Goal: Task Accomplishment & Management: Use online tool/utility

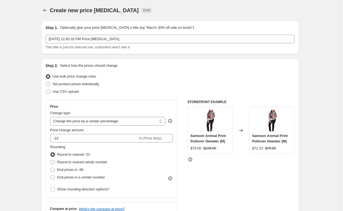
select select "percentage"
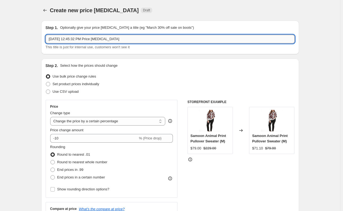
click at [122, 41] on input "[DATE] 12:45:32 PM Price [MEDICAL_DATA]" at bounding box center [170, 39] width 249 height 9
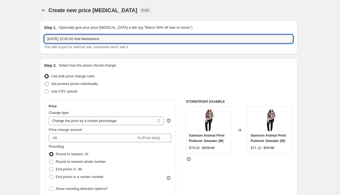
type input "[DATE] 12:45:32 Add Markdowns"
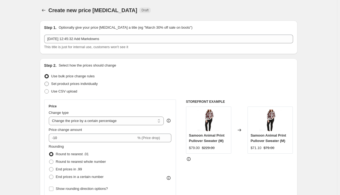
click at [48, 84] on span at bounding box center [46, 84] width 4 height 4
click at [45, 82] on input "Set product prices individually" at bounding box center [44, 82] width 0 height 0
radio input "true"
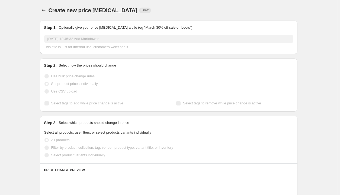
click at [48, 84] on span at bounding box center [46, 84] width 4 height 4
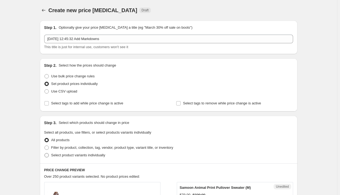
click at [48, 154] on span at bounding box center [46, 155] width 4 height 4
click at [45, 154] on input "Select product variants individually" at bounding box center [44, 153] width 0 height 0
radio input "true"
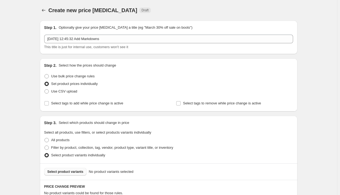
click at [76, 173] on span "Select product variants" at bounding box center [65, 172] width 36 height 4
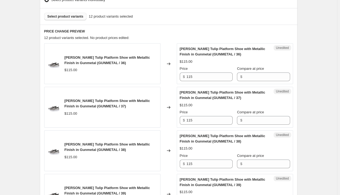
scroll to position [156, 0]
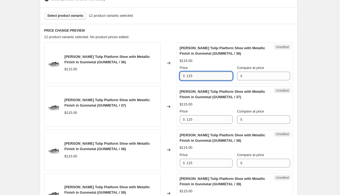
click at [198, 79] on input "115" at bounding box center [209, 76] width 46 height 9
type input "69"
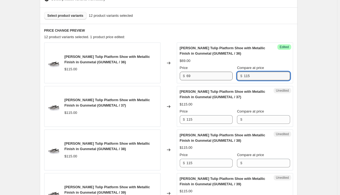
type input "115"
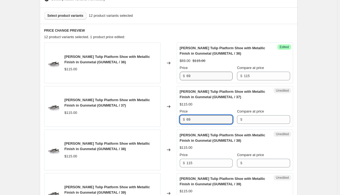
type input "69"
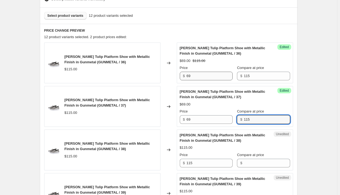
type input "115"
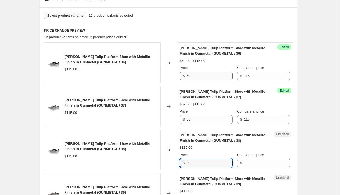
type input "69"
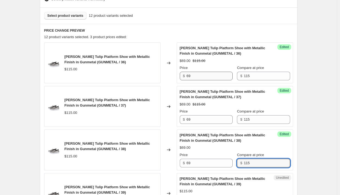
type input "115"
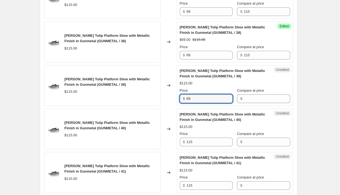
type input "69"
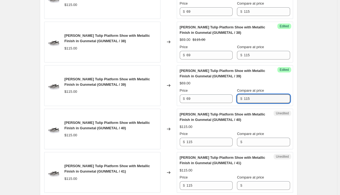
type input "115"
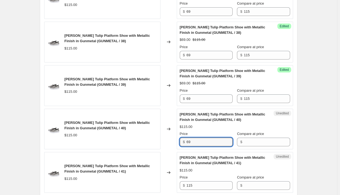
type input "69"
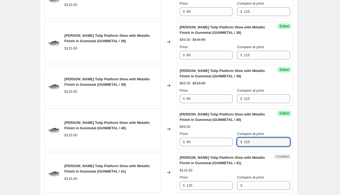
type input "115"
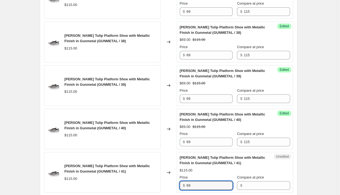
type input "69"
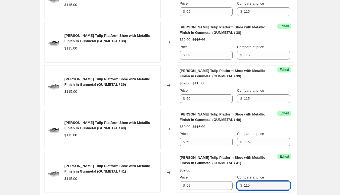
type input "115"
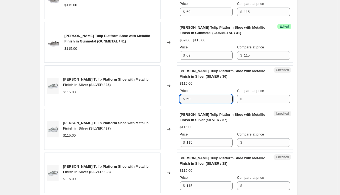
type input "69"
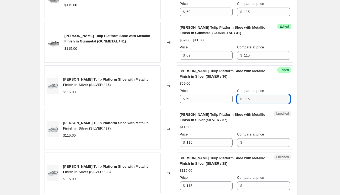
type input "115"
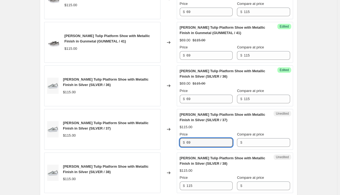
type input "69"
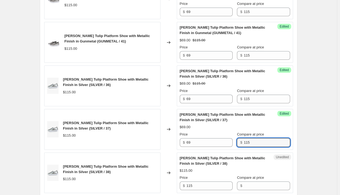
type input "115"
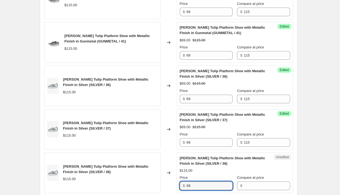
type input "69"
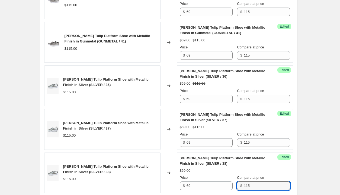
type input "115"
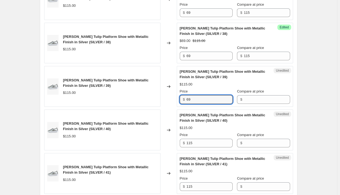
type input "69"
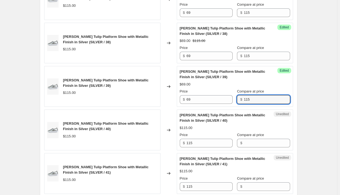
type input "115"
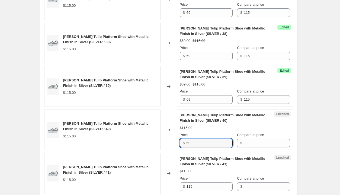
type input "69"
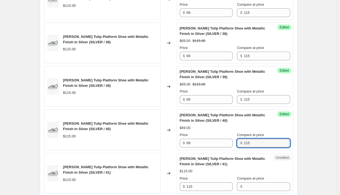
type input "115"
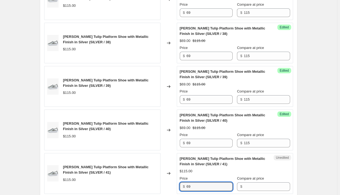
type input "69"
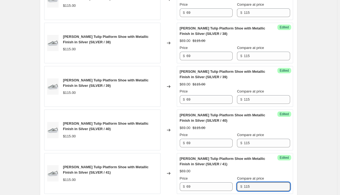
type input "115"
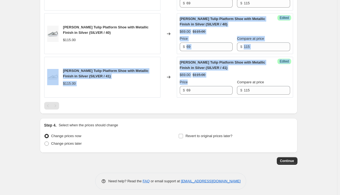
drag, startPoint x: 198, startPoint y: 79, endPoint x: 282, endPoint y: 17, distance: 104.2
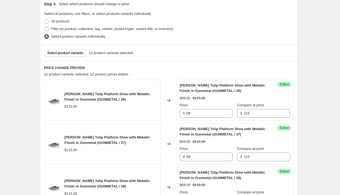
scroll to position [119, 0]
click at [69, 55] on span "Select product variants" at bounding box center [65, 53] width 36 height 4
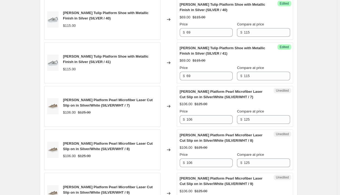
scroll to position [637, 0]
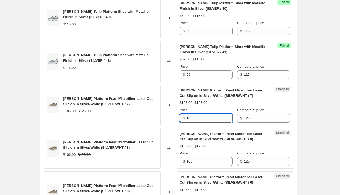
click at [195, 117] on input "106" at bounding box center [209, 118] width 46 height 9
type input "1"
type input "75"
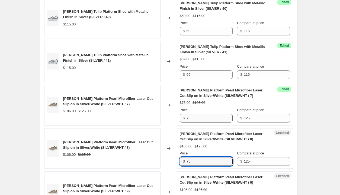
type input "75"
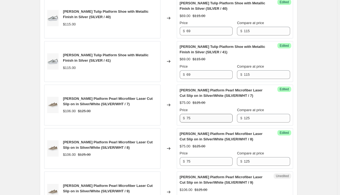
scroll to position [742, 0]
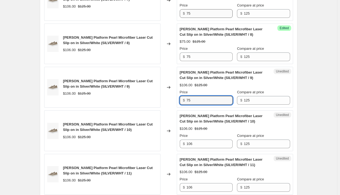
type input "75"
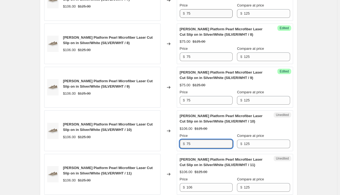
type input "75"
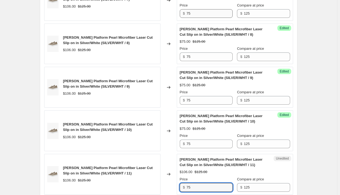
type input "75"
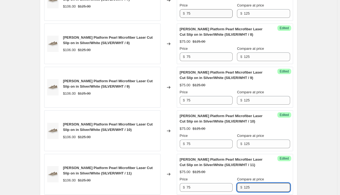
scroll to position [872, 0]
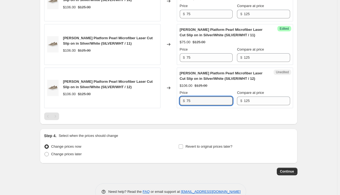
type input "75"
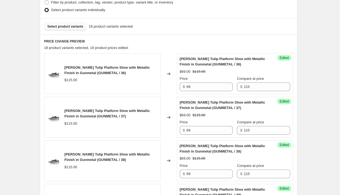
scroll to position [142, 0]
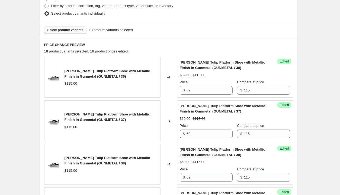
click at [76, 32] on span "Select product variants" at bounding box center [65, 30] width 36 height 4
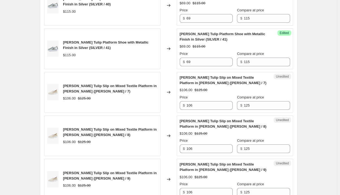
scroll to position [651, 0]
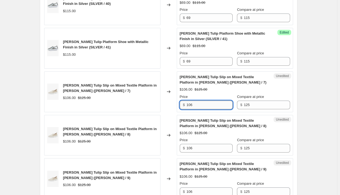
click at [195, 103] on input "106" at bounding box center [209, 105] width 46 height 9
type input "1"
type input "75"
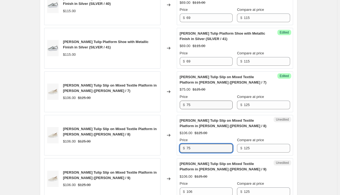
type input "75"
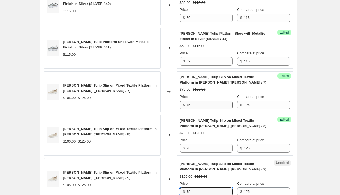
type input "75"
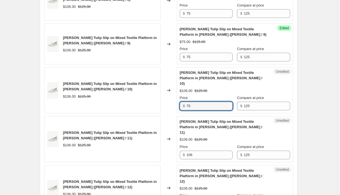
type input "75"
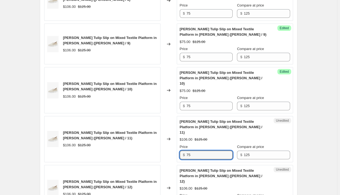
type input "75"
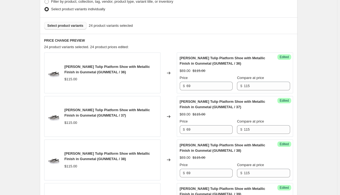
scroll to position [136, 0]
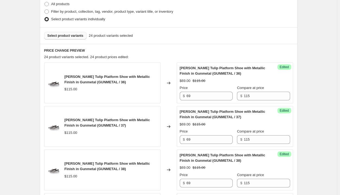
click at [69, 36] on span "Select product variants" at bounding box center [65, 36] width 36 height 4
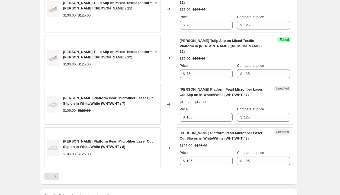
scroll to position [924, 0]
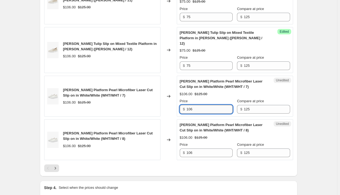
click at [202, 105] on input "106" at bounding box center [209, 109] width 46 height 9
type input "1"
type input "75"
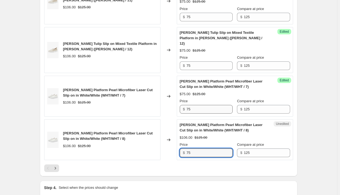
type input "75"
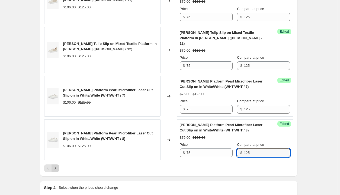
click at [56, 167] on icon "Next" at bounding box center [54, 168] width 1 height 2
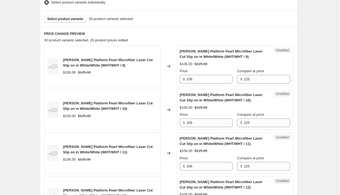
scroll to position [153, 0]
click at [202, 81] on input "106" at bounding box center [209, 79] width 46 height 9
type input "1"
type input "75"
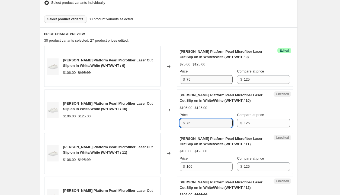
type input "75"
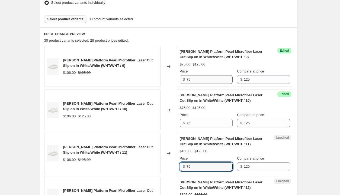
type input "75"
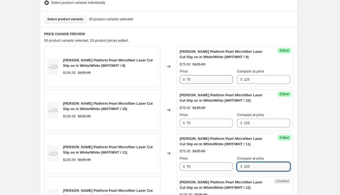
scroll to position [265, 0]
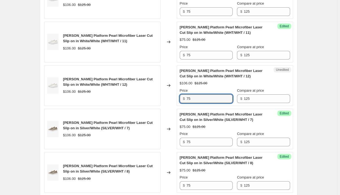
type input "75"
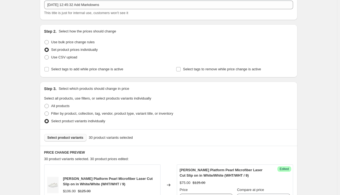
scroll to position [33, 0]
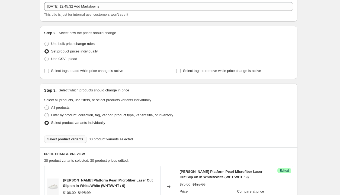
click at [69, 141] on span "Select product variants" at bounding box center [65, 139] width 36 height 4
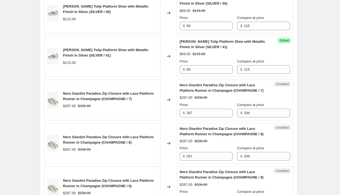
scroll to position [642, 0]
click at [201, 113] on input "287" at bounding box center [209, 113] width 46 height 9
type input "2"
type input "199"
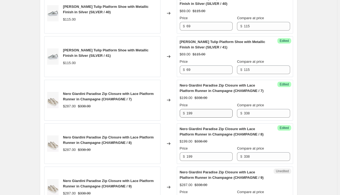
scroll to position [649, 0]
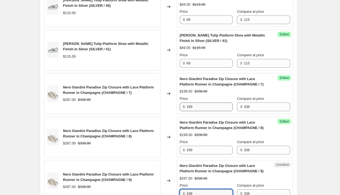
type input "199"
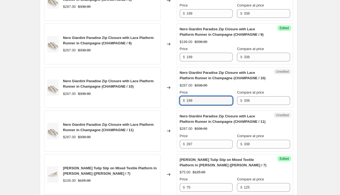
type input "199"
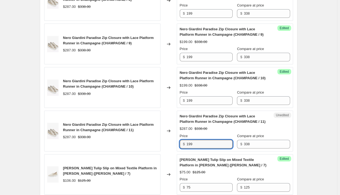
type input "199"
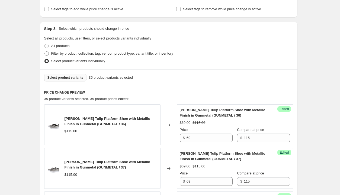
scroll to position [94, 0]
click at [72, 78] on span "Select product variants" at bounding box center [65, 78] width 36 height 4
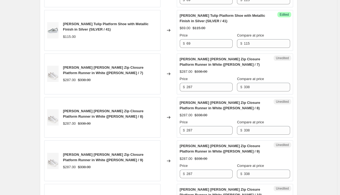
scroll to position [670, 0]
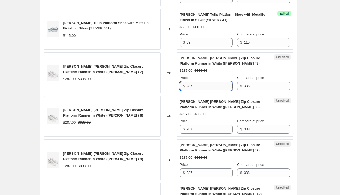
click at [206, 83] on input "287" at bounding box center [209, 86] width 46 height 9
type input "2"
type input "199"
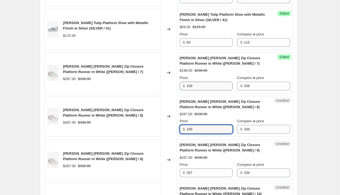
type input "199"
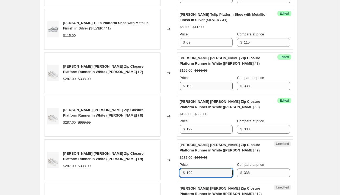
type input "199"
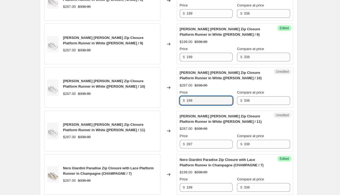
type input "199"
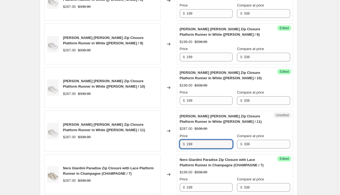
type input "199"
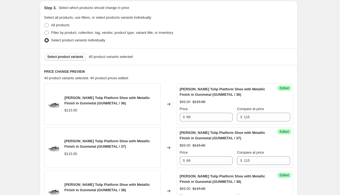
scroll to position [117, 0]
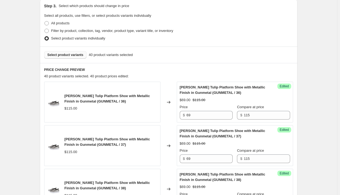
click at [68, 56] on span "Select product variants" at bounding box center [65, 55] width 36 height 4
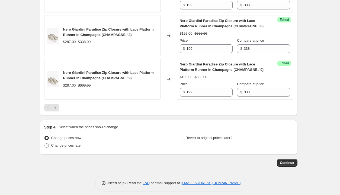
scroll to position [969, 0]
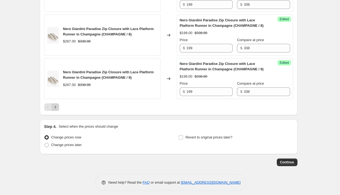
click at [58, 105] on icon "Next" at bounding box center [55, 107] width 5 height 5
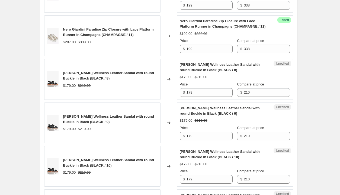
scroll to position [229, 0]
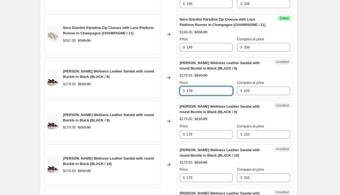
click at [201, 93] on input "179" at bounding box center [209, 91] width 46 height 9
type input "1"
type input "126"
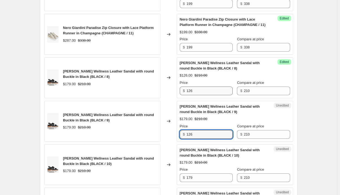
type input "126"
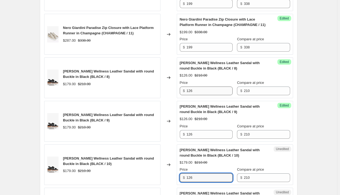
type input "126"
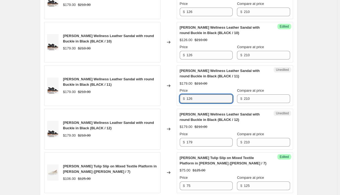
type input "126"
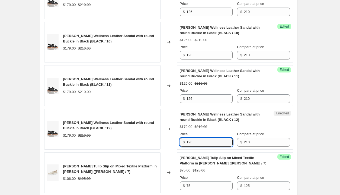
type input "126"
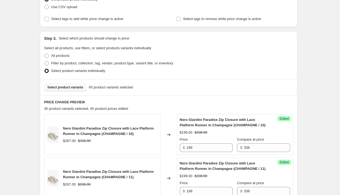
scroll to position [86, 0]
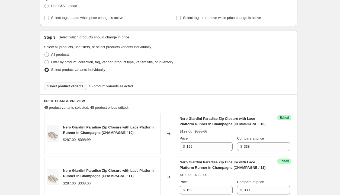
click at [69, 89] on button "Select product variants" at bounding box center [65, 87] width 43 height 8
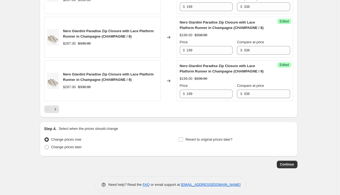
scroll to position [969, 0]
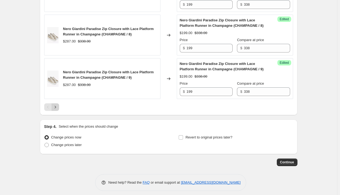
click at [57, 106] on icon "Next" at bounding box center [55, 107] width 5 height 5
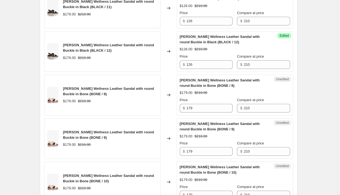
scroll to position [429, 0]
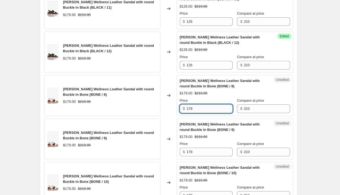
click at [202, 108] on input "179" at bounding box center [209, 109] width 46 height 9
type input "126"
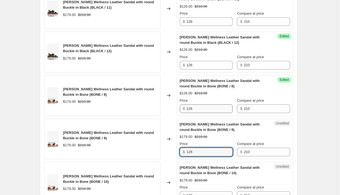
type input "126"
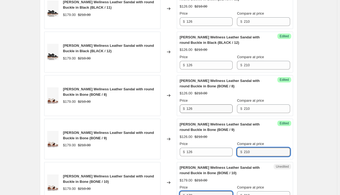
scroll to position [432, 0]
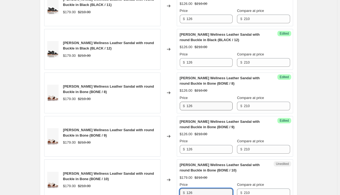
type input "126"
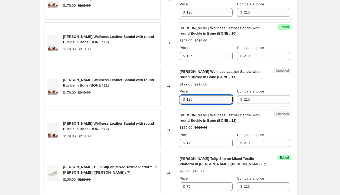
type input "126"
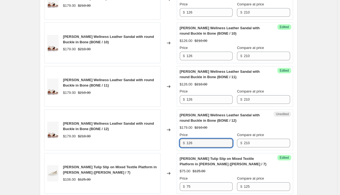
type input "126"
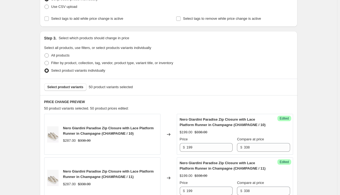
scroll to position [85, 0]
click at [70, 89] on span "Select product variants" at bounding box center [65, 87] width 36 height 4
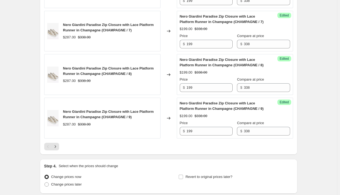
scroll to position [969, 0]
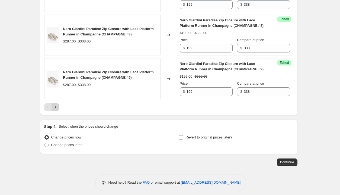
click at [58, 105] on icon "Next" at bounding box center [55, 107] width 5 height 5
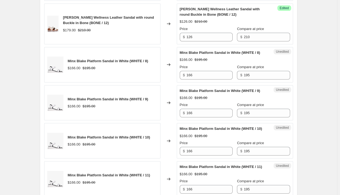
scroll to position [676, 0]
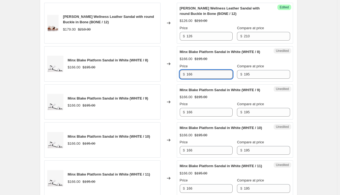
click at [208, 79] on input "166" at bounding box center [209, 74] width 46 height 9
type input "119"
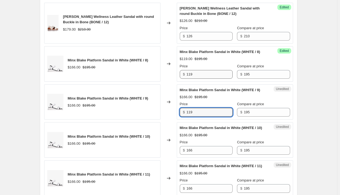
type input "119"
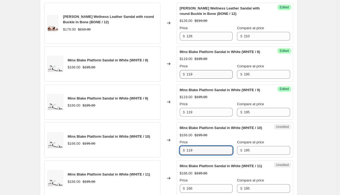
type input "119"
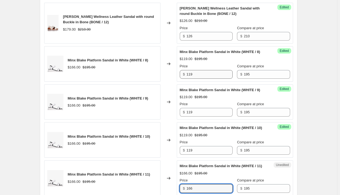
scroll to position [786, 0]
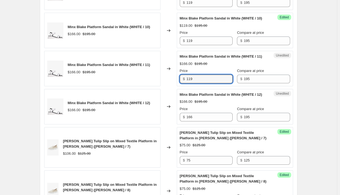
type input "119"
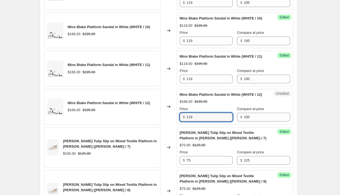
type input "119"
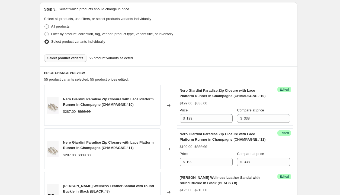
scroll to position [113, 0]
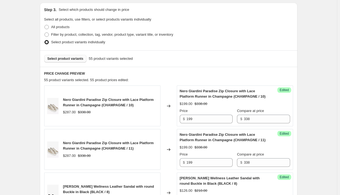
click at [69, 61] on button "Select product variants" at bounding box center [65, 59] width 43 height 8
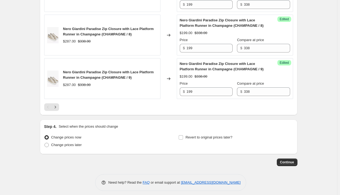
scroll to position [967, 0]
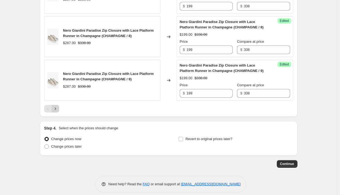
click at [59, 108] on button "Next" at bounding box center [56, 109] width 8 height 8
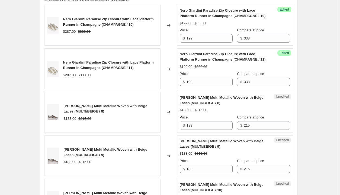
scroll to position [194, 0]
click at [205, 126] on input "183" at bounding box center [209, 126] width 46 height 9
type input "129"
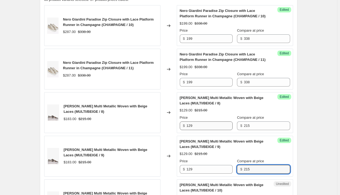
scroll to position [308, 0]
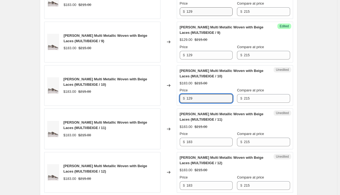
type input "129"
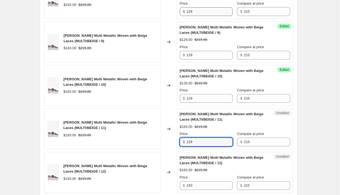
type input "129"
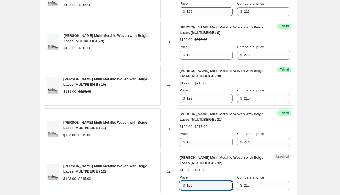
type input "129"
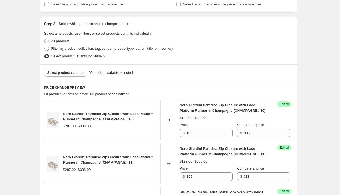
scroll to position [92, 0]
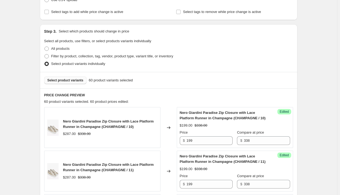
click at [68, 79] on span "Select product variants" at bounding box center [65, 80] width 36 height 4
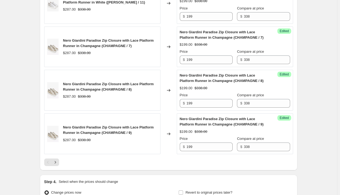
scroll to position [969, 0]
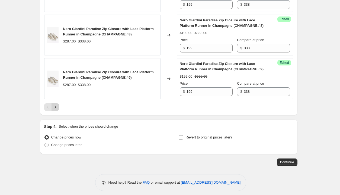
click at [59, 106] on button "Next" at bounding box center [56, 108] width 8 height 8
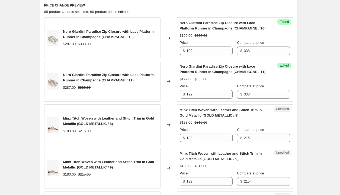
scroll to position [179, 0]
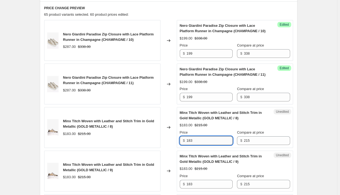
click at [203, 141] on input "183" at bounding box center [209, 141] width 46 height 9
type input "129"
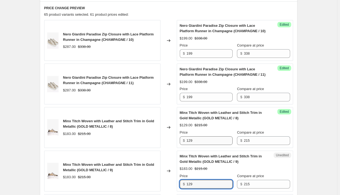
type input "129"
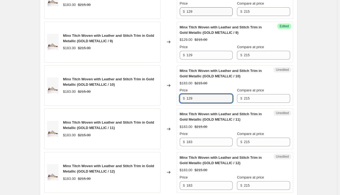
type input "129"
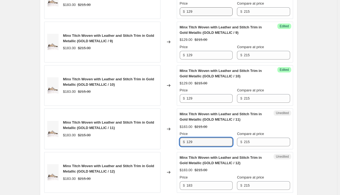
type input "129"
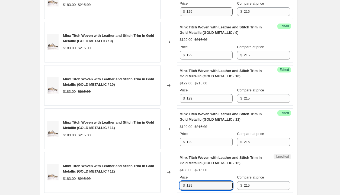
type input "129"
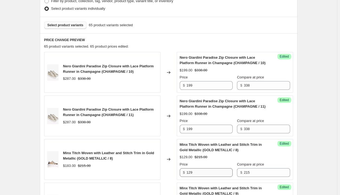
scroll to position [70, 0]
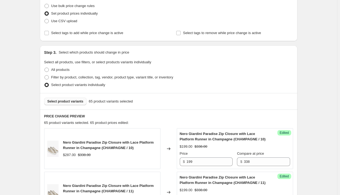
click at [69, 100] on span "Select product variants" at bounding box center [65, 101] width 36 height 4
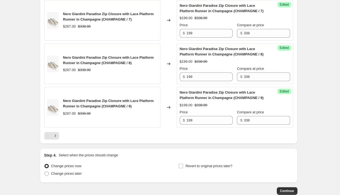
scroll to position [969, 0]
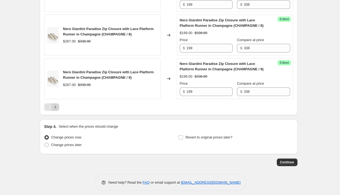
click at [58, 105] on icon "Next" at bounding box center [55, 107] width 5 height 5
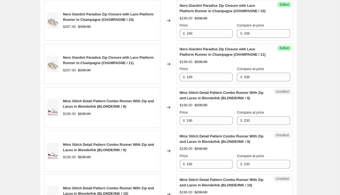
scroll to position [201, 0]
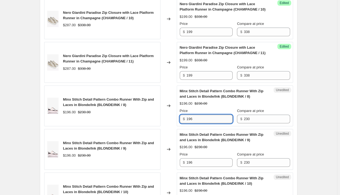
click at [205, 120] on input "196" at bounding box center [209, 119] width 46 height 9
type input "139"
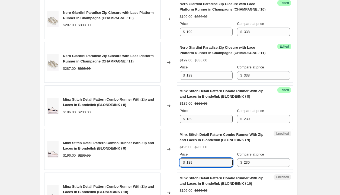
type input "139"
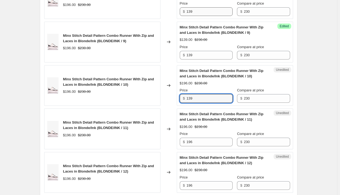
type input "139"
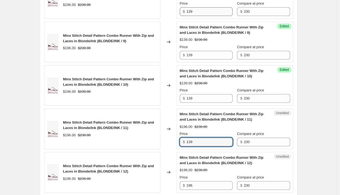
type input "139"
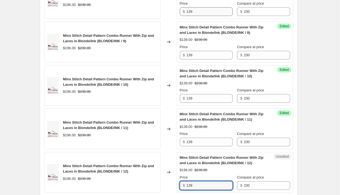
type input "139"
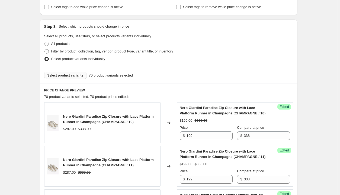
scroll to position [96, 0]
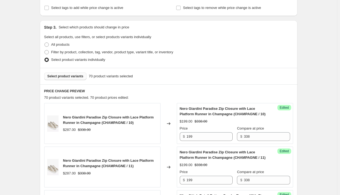
click at [68, 76] on span "Select product variants" at bounding box center [65, 76] width 36 height 4
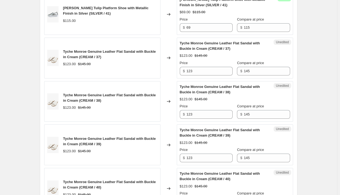
scroll to position [686, 0]
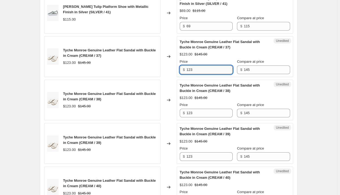
click at [201, 69] on input "123" at bounding box center [209, 70] width 46 height 9
type input "1"
type input "99"
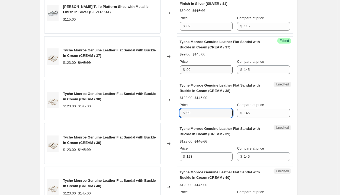
type input "99"
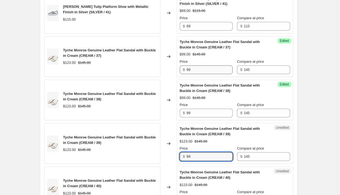
type input "99"
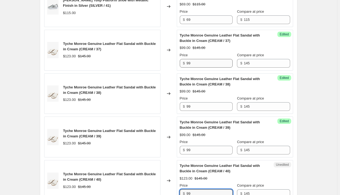
type input "99"
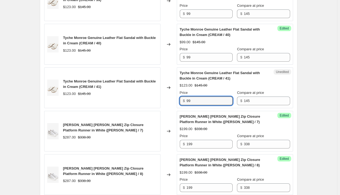
type input "99"
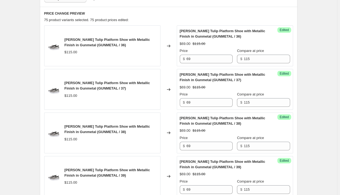
scroll to position [105, 0]
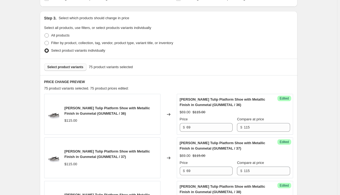
click at [73, 67] on span "Select product variants" at bounding box center [65, 67] width 36 height 4
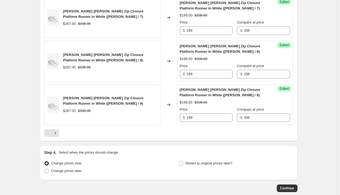
scroll to position [969, 0]
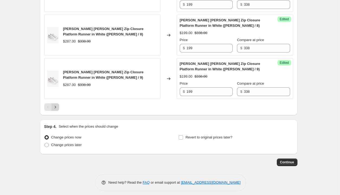
click at [58, 106] on icon "Next" at bounding box center [55, 107] width 5 height 5
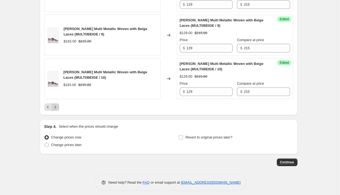
click at [56, 106] on icon "Next" at bounding box center [54, 107] width 1 height 2
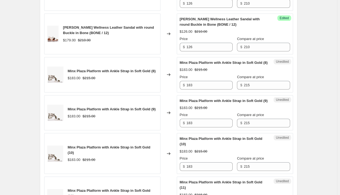
scroll to position [665, 0]
click at [203, 88] on input "183" at bounding box center [209, 85] width 46 height 9
type input "129"
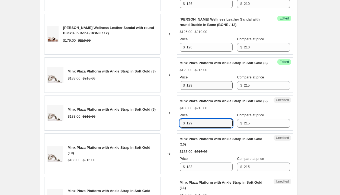
type input "129"
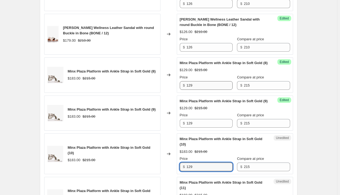
type input "129"
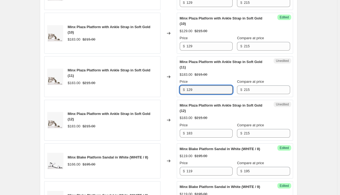
type input "129"
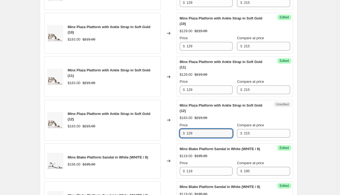
type input "129"
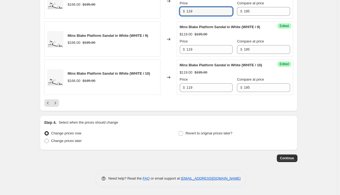
scroll to position [969, 0]
click at [291, 160] on span "Continue" at bounding box center [287, 158] width 14 height 4
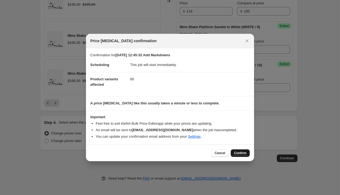
click at [245, 157] on button "Confirm" at bounding box center [240, 154] width 19 height 8
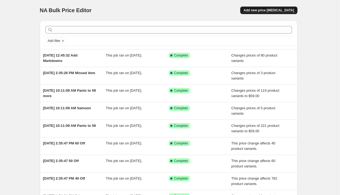
click at [286, 9] on span "Add new price [MEDICAL_DATA]" at bounding box center [268, 10] width 50 height 4
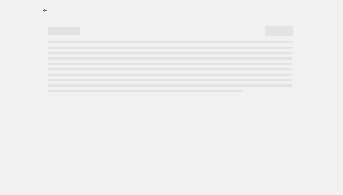
select select "percentage"
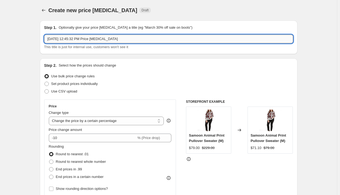
click at [134, 40] on input "[DATE] 12:45:32 PM Price [MEDICAL_DATA]" at bounding box center [168, 39] width 249 height 9
type input "[DATE] 12:45:32 PM Price Further MD"
click at [70, 85] on span "Set product prices individually" at bounding box center [74, 84] width 47 height 4
click at [45, 82] on input "Set product prices individually" at bounding box center [44, 82] width 0 height 0
radio input "true"
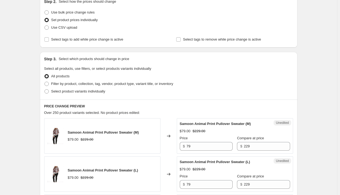
scroll to position [72, 0]
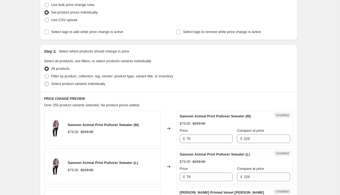
click at [102, 82] on span "Select product variants individually" at bounding box center [78, 84] width 54 height 4
click at [45, 82] on input "Select product variants individually" at bounding box center [44, 82] width 0 height 0
radio input "true"
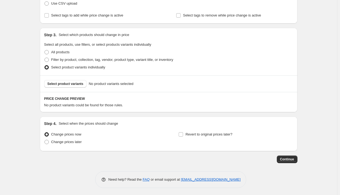
scroll to position [89, 0]
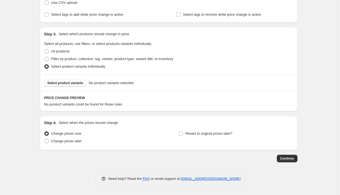
click at [75, 84] on span "Select product variants" at bounding box center [65, 83] width 36 height 4
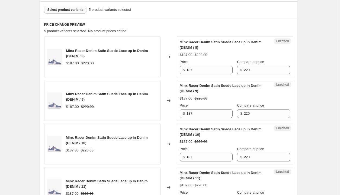
scroll to position [162, 0]
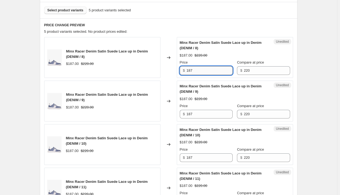
click at [208, 73] on input "187" at bounding box center [209, 70] width 46 height 9
type input "132"
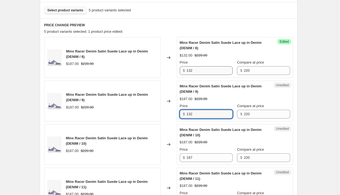
type input "132"
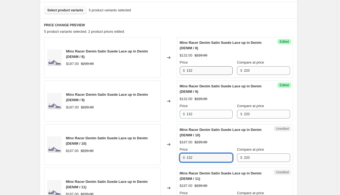
type input "132"
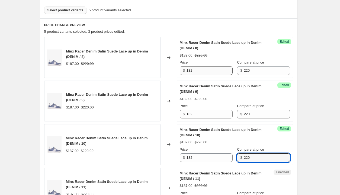
scroll to position [265, 0]
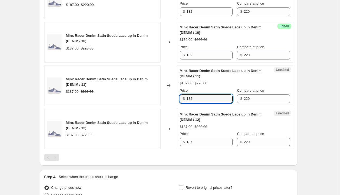
type input "132"
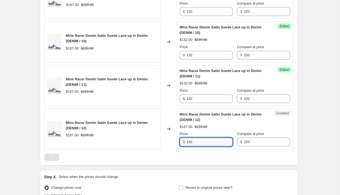
type input "132"
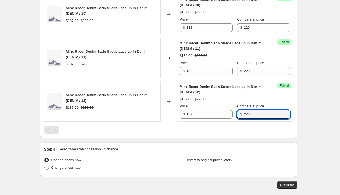
scroll to position [318, 0]
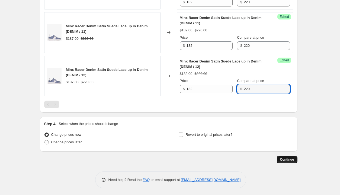
click at [292, 159] on span "Continue" at bounding box center [287, 160] width 14 height 4
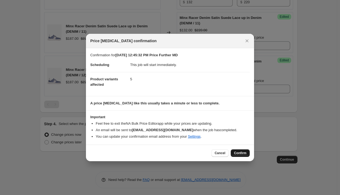
click at [244, 156] on button "Confirm" at bounding box center [240, 154] width 19 height 8
